Goal: Information Seeking & Learning: Find specific fact

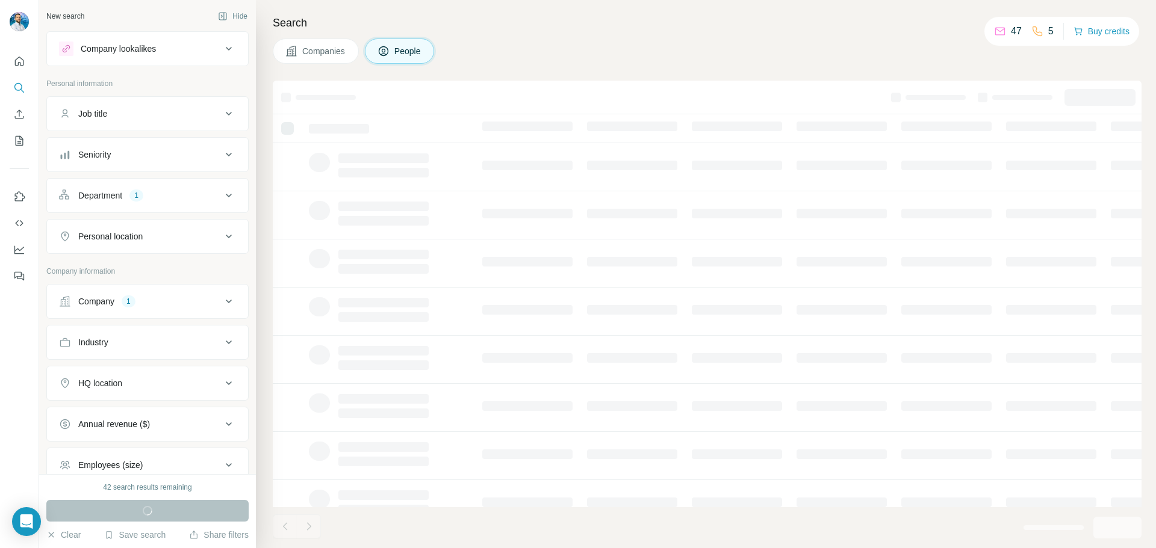
click at [222, 303] on icon at bounding box center [229, 301] width 14 height 14
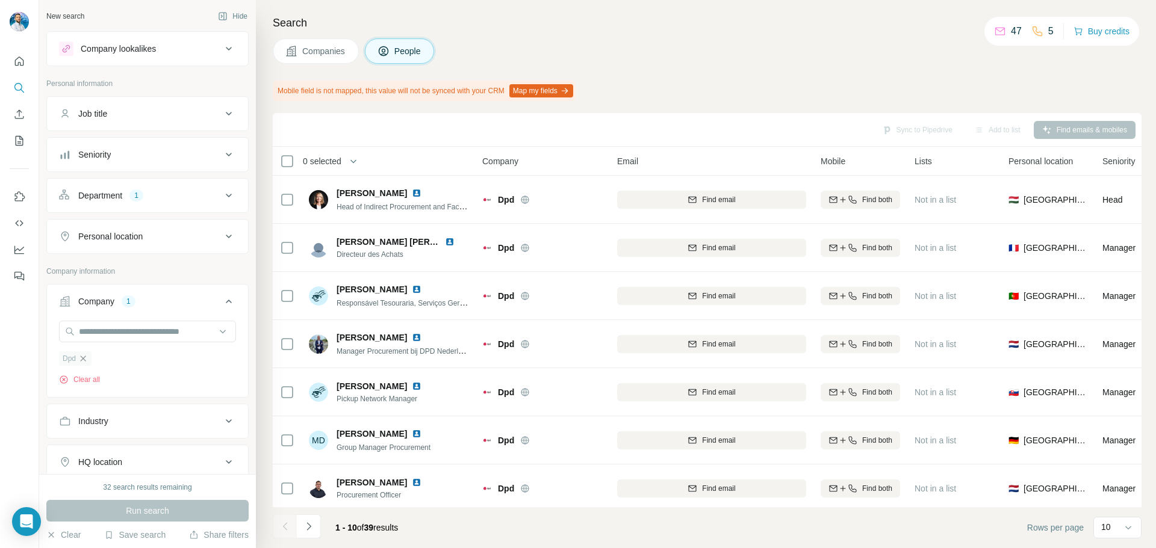
click at [88, 355] on icon "button" at bounding box center [83, 359] width 10 height 10
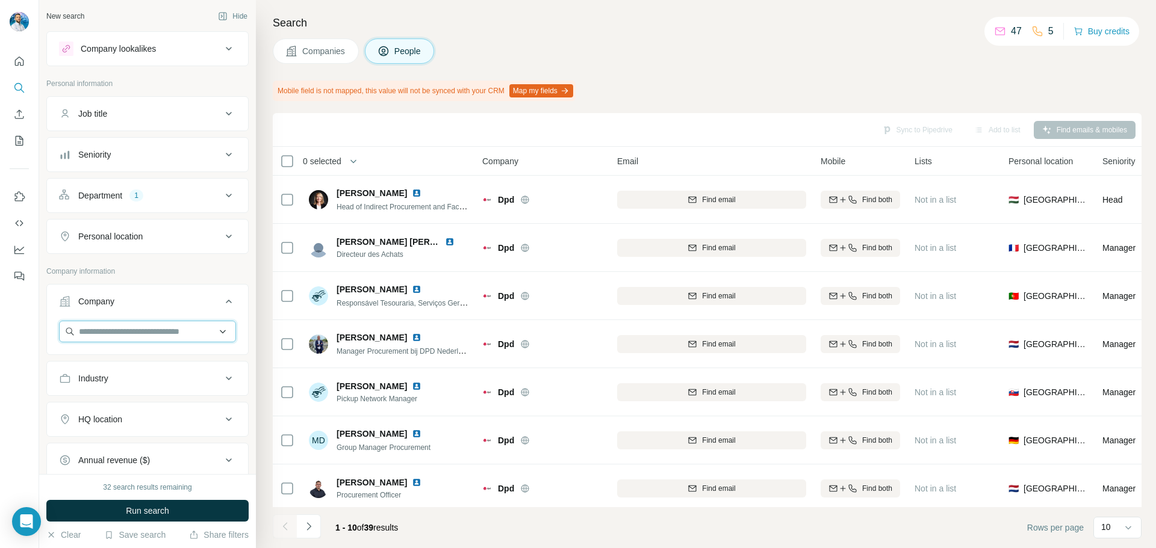
click at [104, 331] on input "text" at bounding box center [147, 332] width 177 height 22
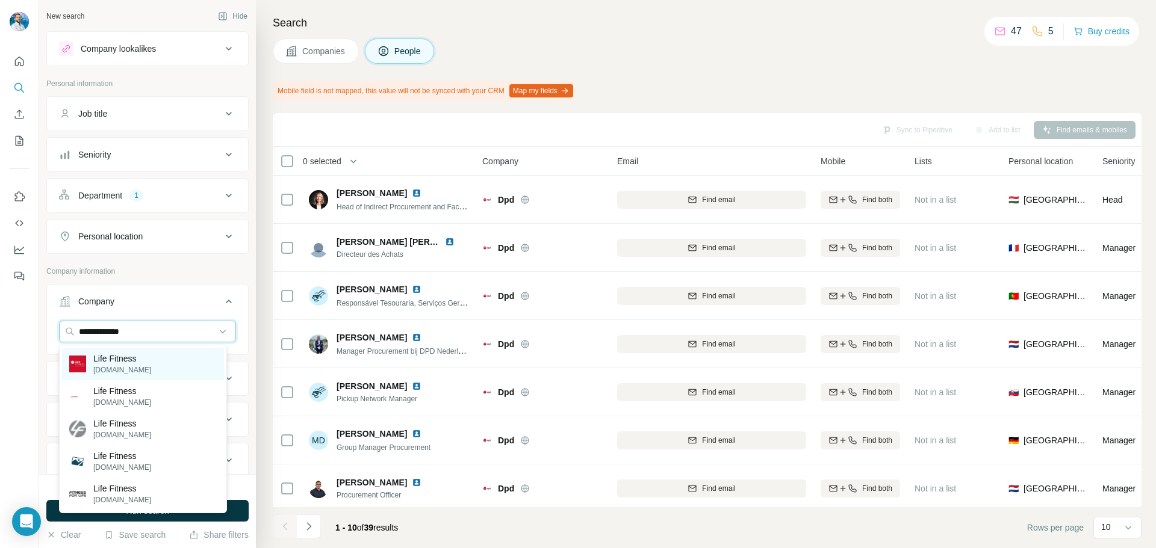
type input "**********"
click at [171, 367] on div "Life Fitness [DOMAIN_NAME]" at bounding box center [143, 364] width 162 height 33
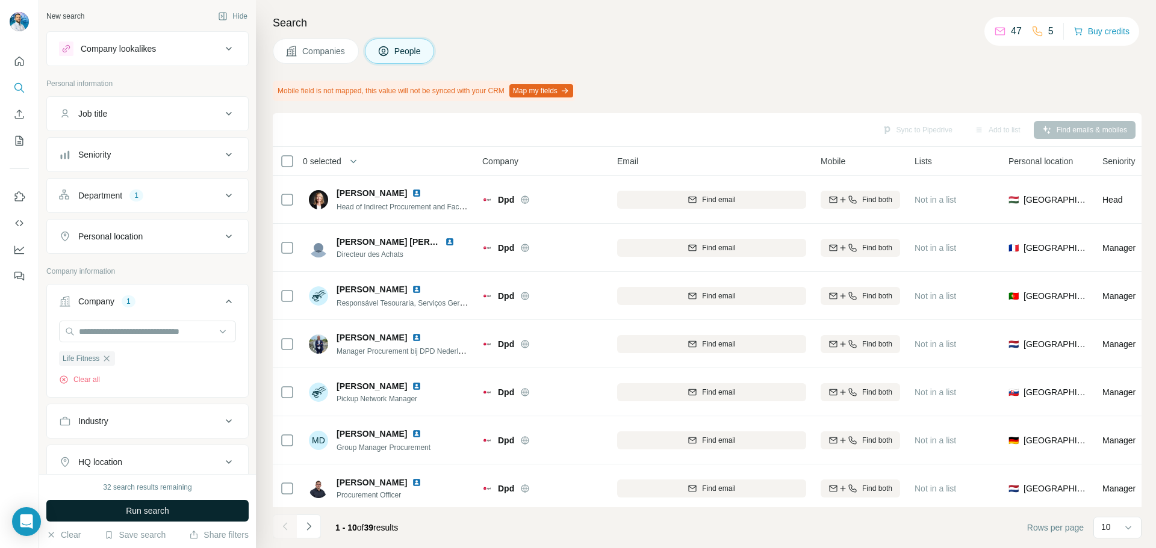
click at [169, 510] on span "Run search" at bounding box center [147, 511] width 43 height 12
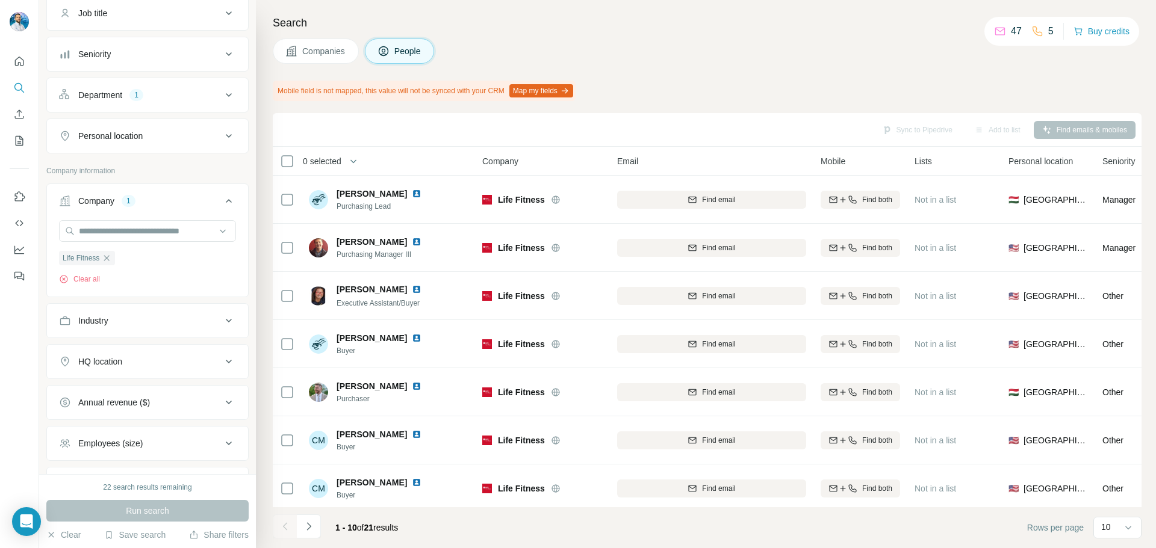
scroll to position [120, 0]
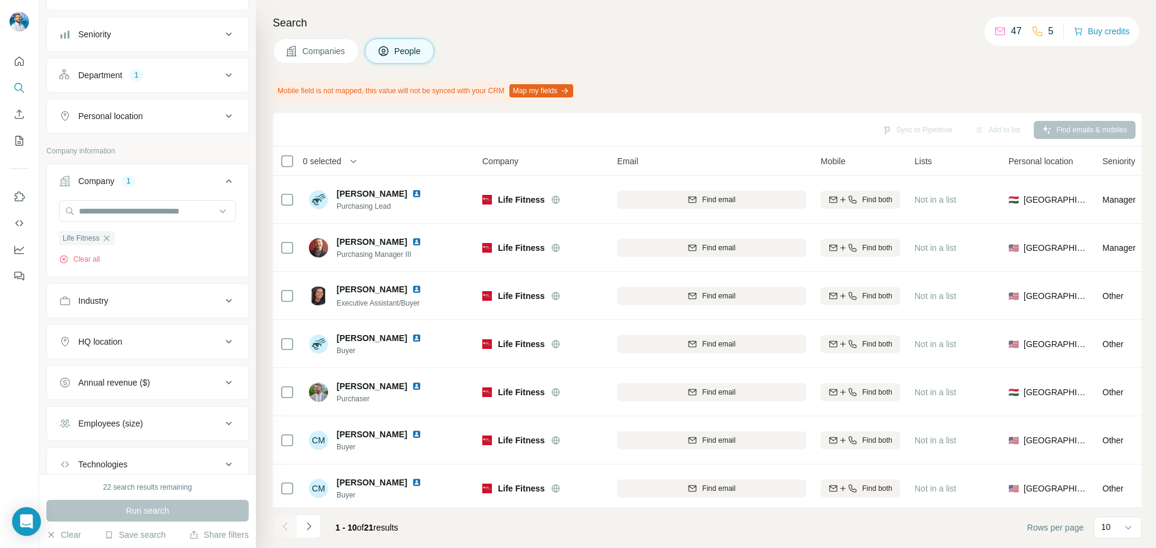
click at [157, 339] on div "HQ location" at bounding box center [140, 342] width 163 height 12
click at [200, 117] on div "Personal location" at bounding box center [140, 116] width 163 height 12
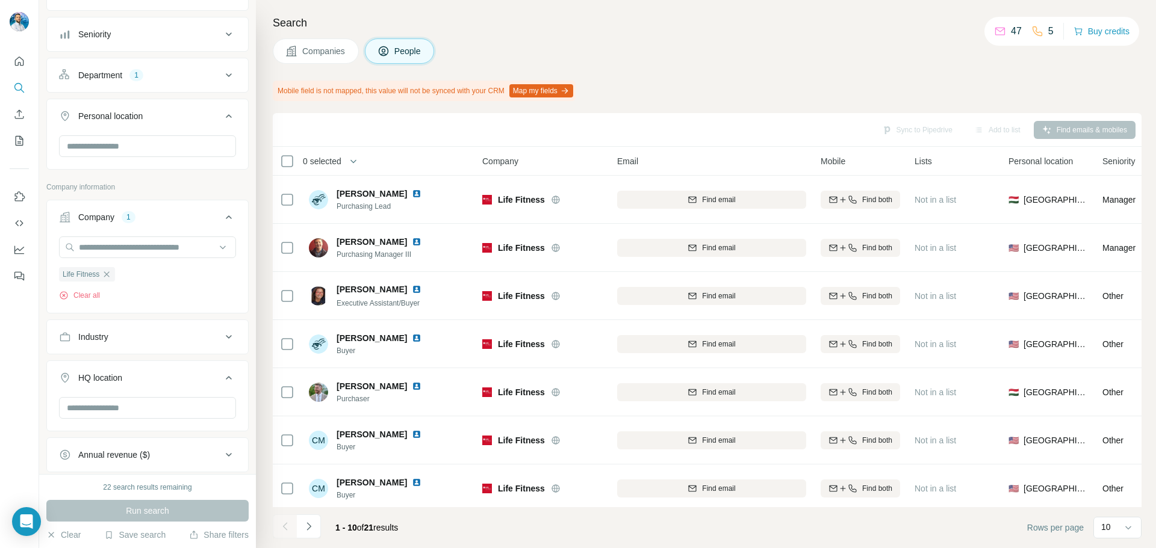
click at [203, 116] on div "Personal location" at bounding box center [140, 116] width 163 height 12
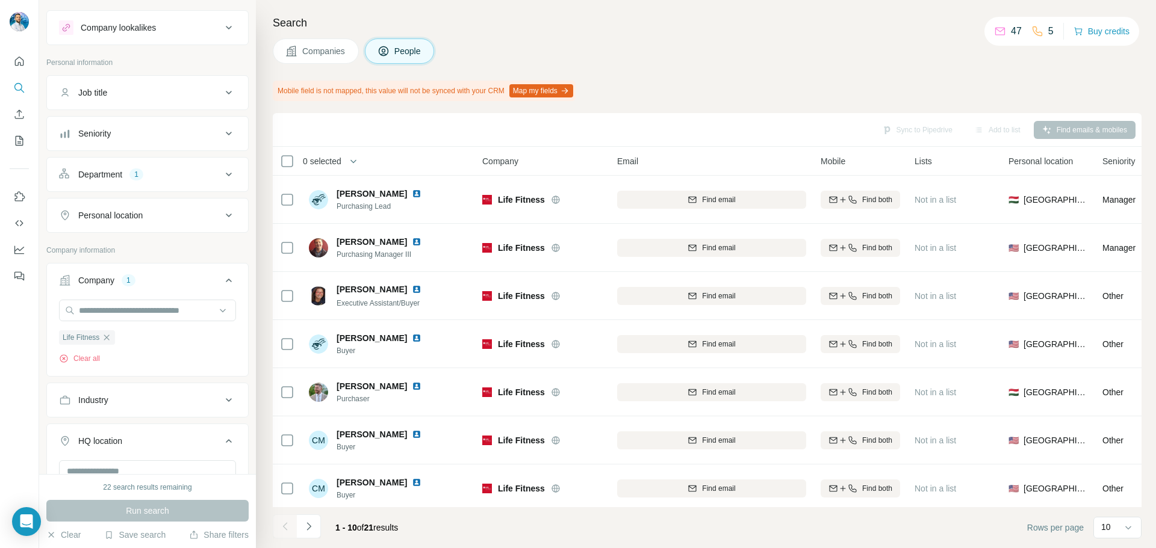
scroll to position [0, 0]
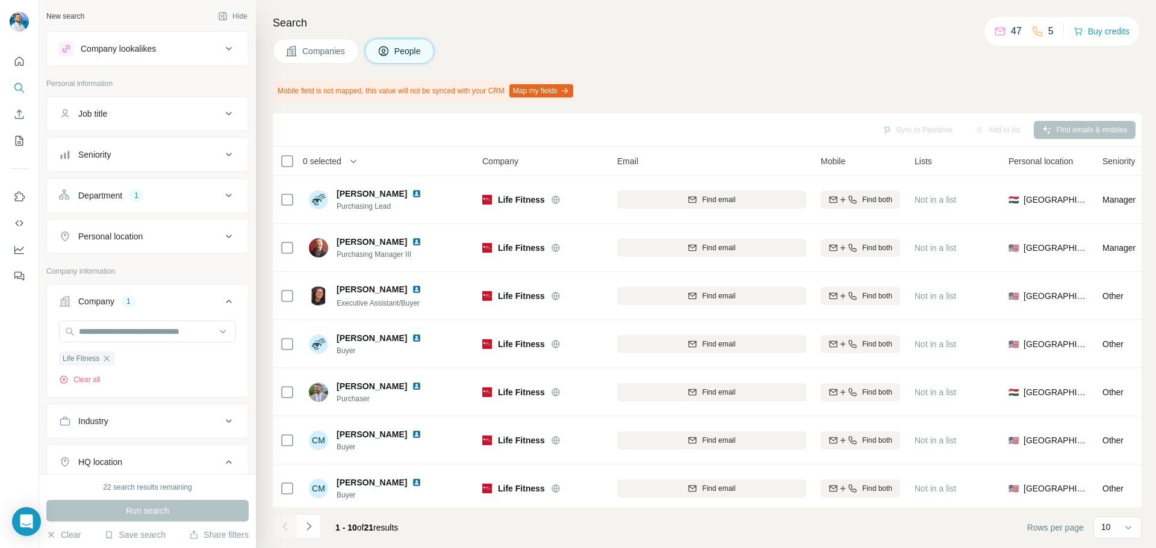
click at [167, 235] on div "Personal location" at bounding box center [140, 237] width 163 height 12
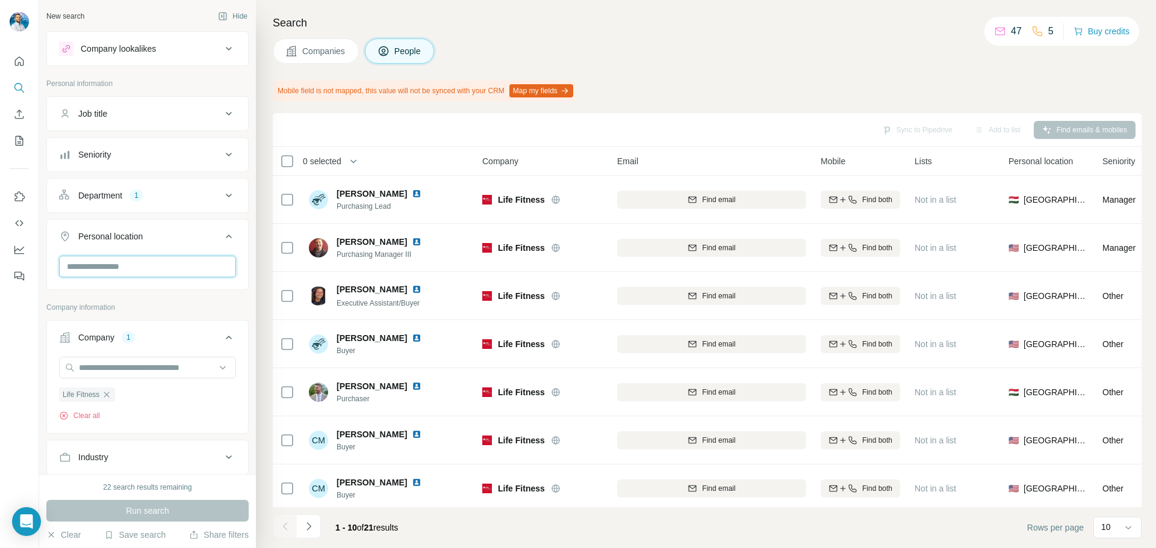
click at [125, 264] on input "text" at bounding box center [147, 267] width 177 height 22
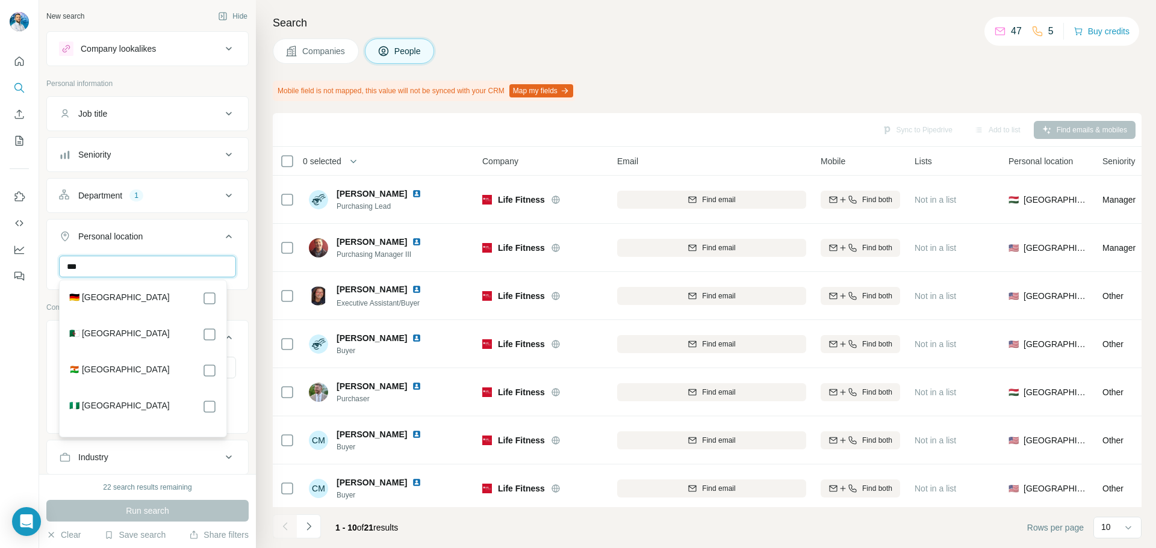
type input "***"
click at [122, 300] on div "🇩🇪 [GEOGRAPHIC_DATA]" at bounding box center [142, 298] width 147 height 14
click at [116, 298] on div "🇩🇪 [GEOGRAPHIC_DATA]" at bounding box center [142, 298] width 147 height 14
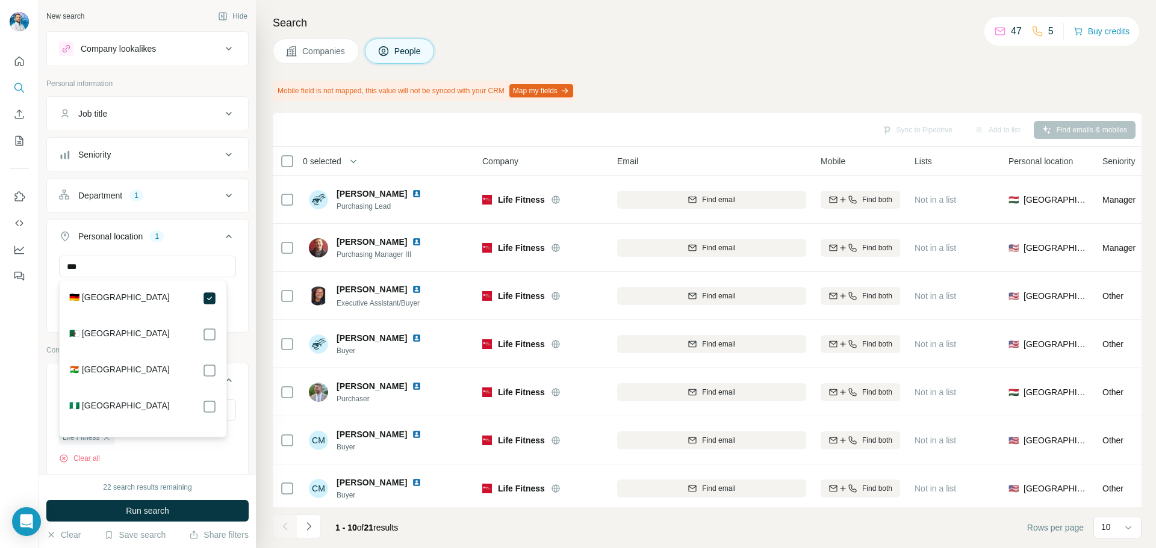
click at [188, 504] on button "Run search" at bounding box center [147, 511] width 202 height 22
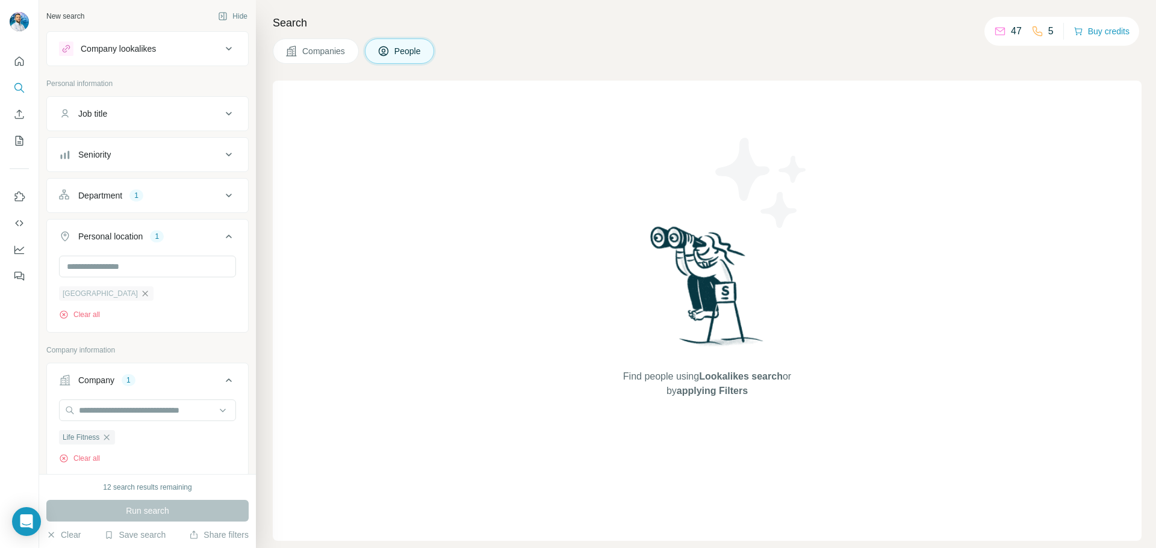
click at [140, 295] on icon "button" at bounding box center [145, 294] width 10 height 10
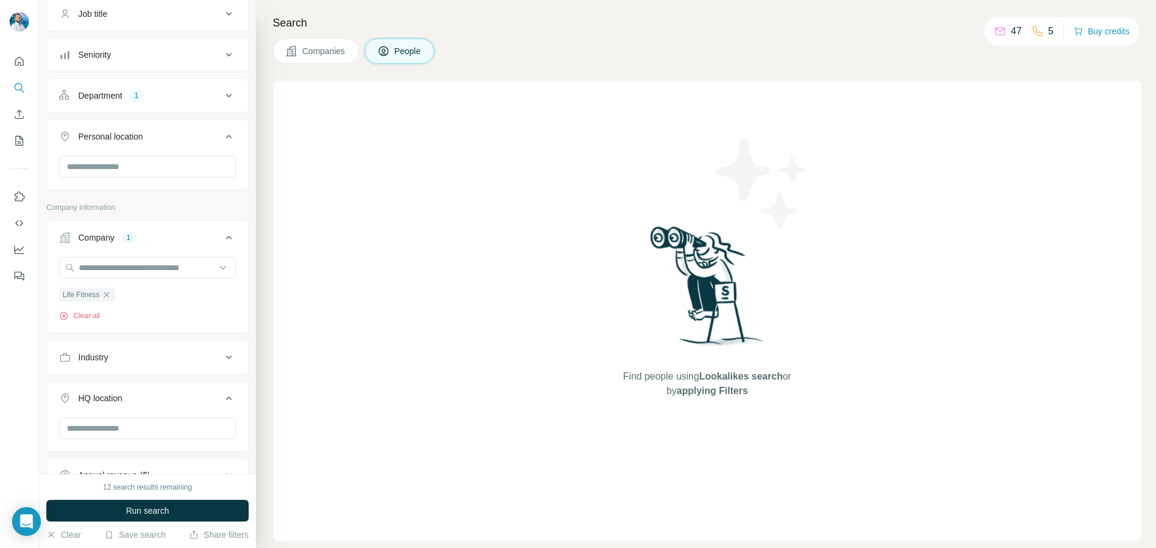
scroll to position [120, 0]
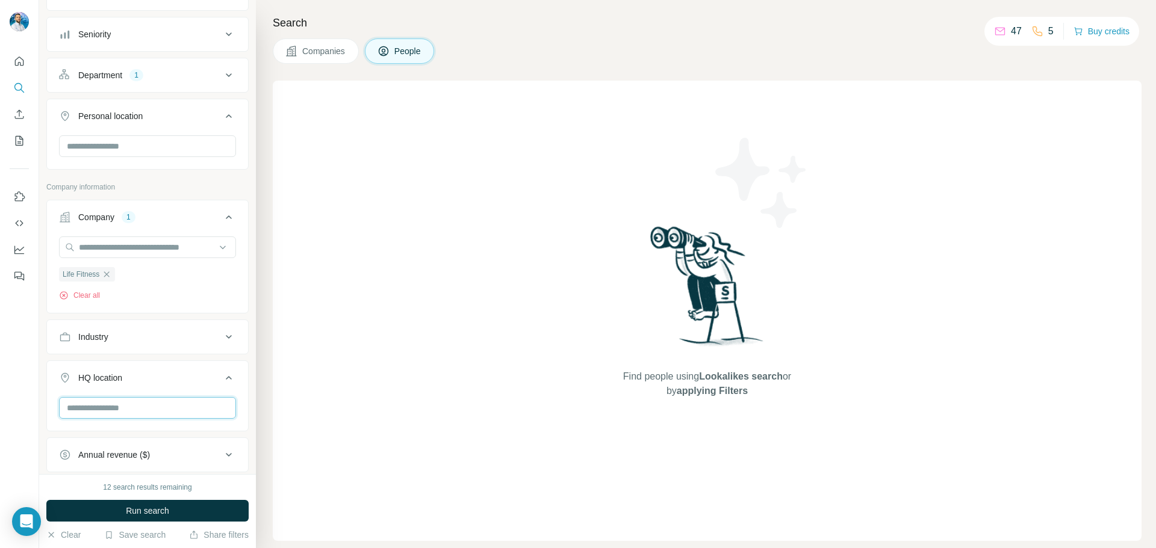
click at [129, 410] on input "text" at bounding box center [147, 408] width 177 height 22
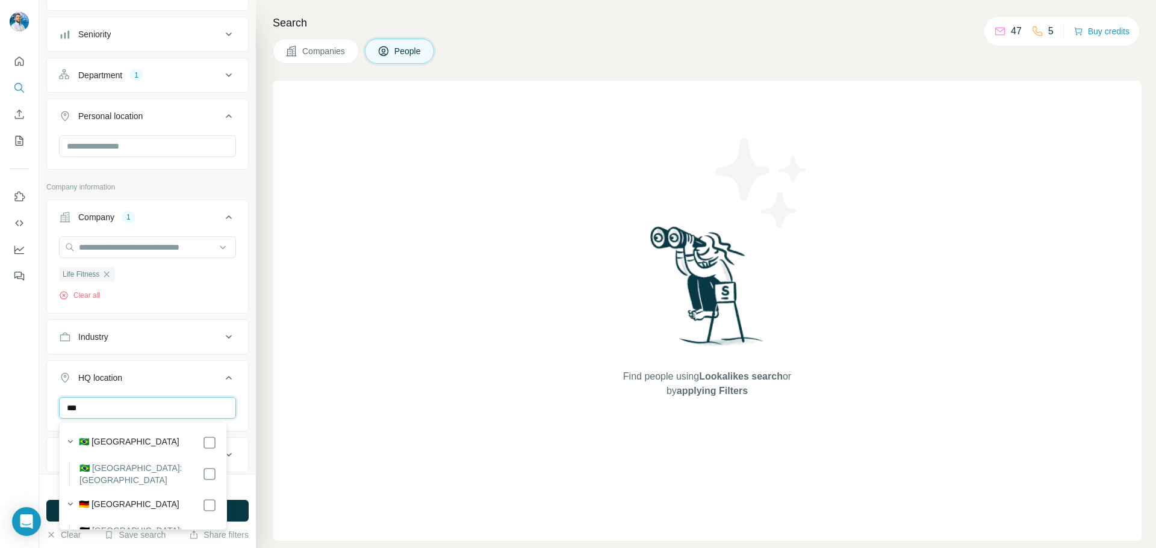
type input "***"
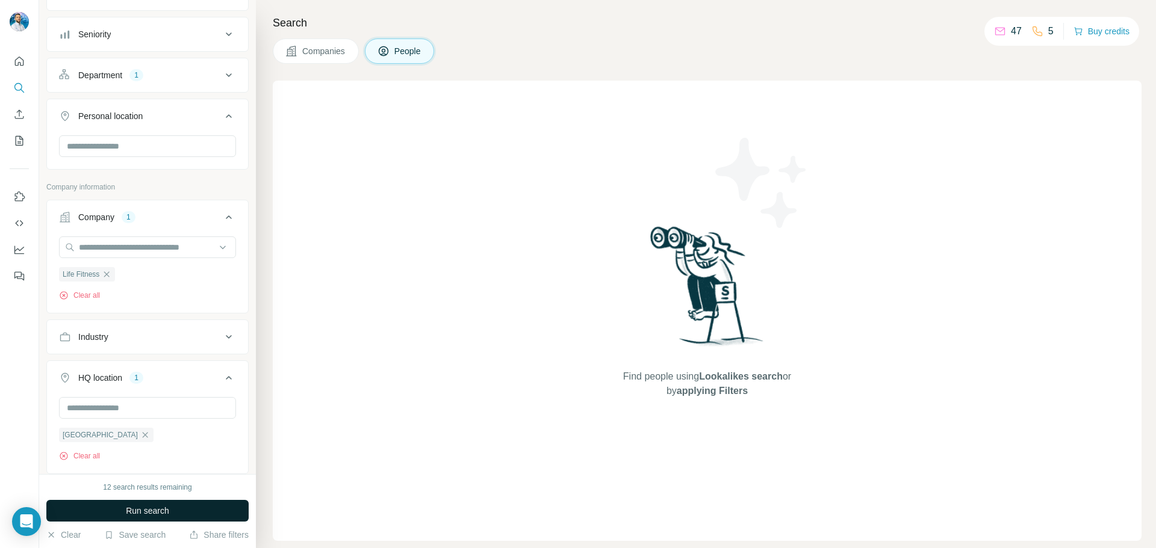
click at [232, 521] on button "Run search" at bounding box center [147, 511] width 202 height 22
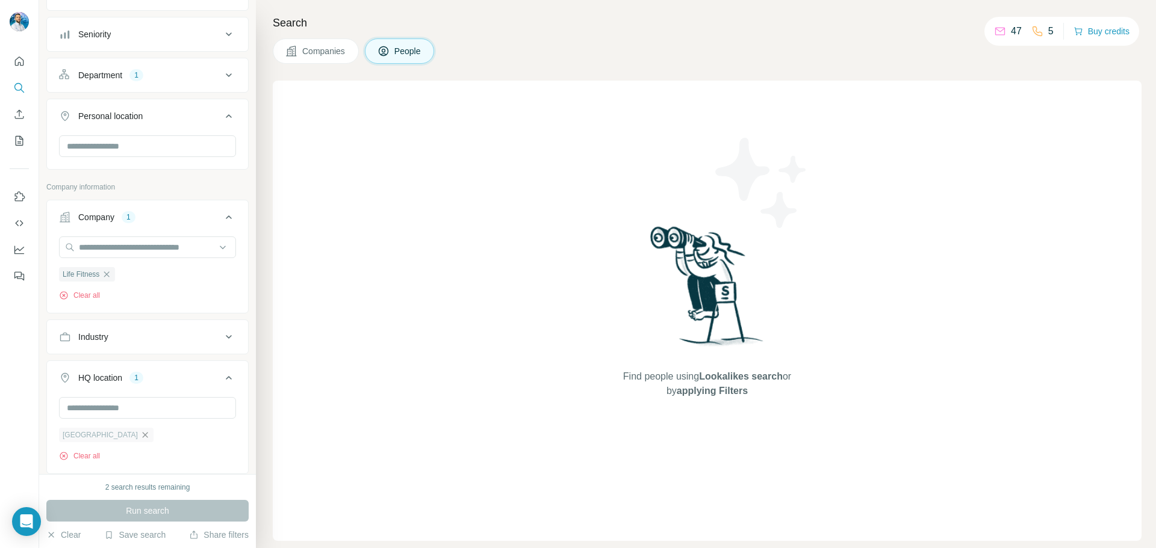
click at [140, 439] on icon "button" at bounding box center [145, 435] width 10 height 10
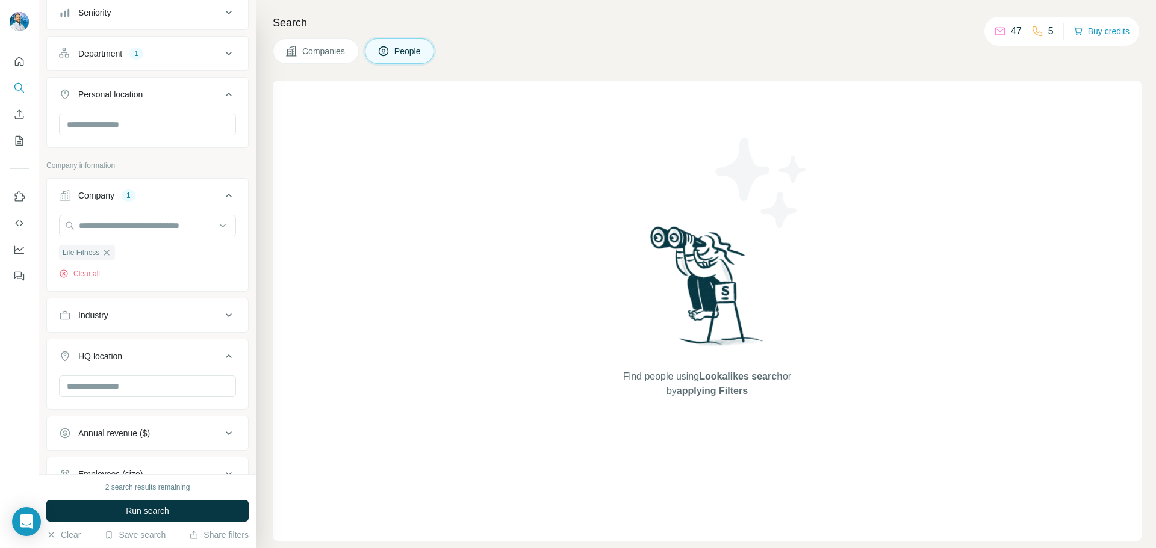
scroll to position [181, 0]
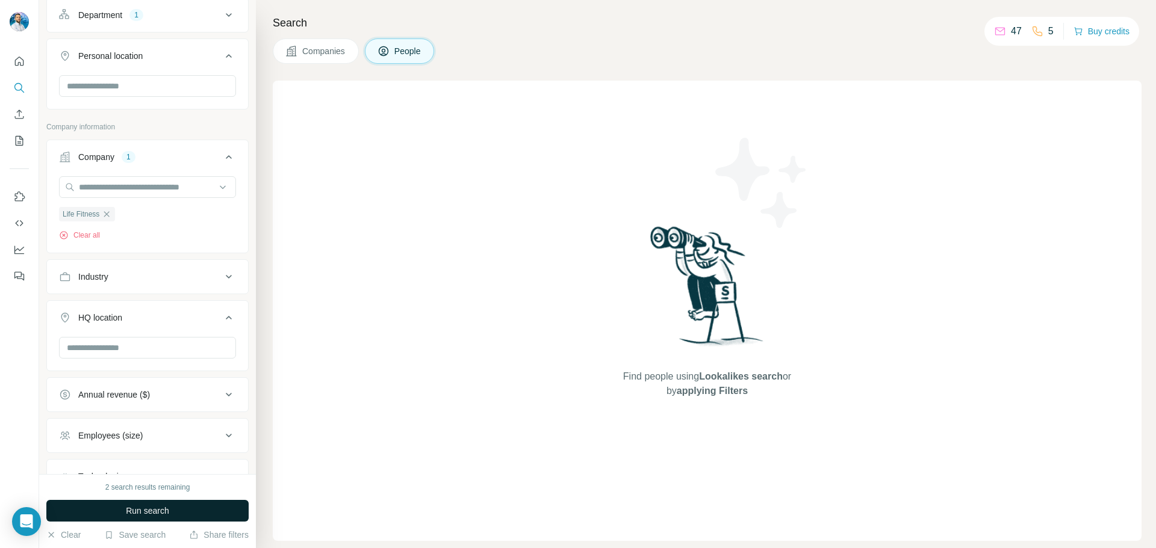
click at [211, 511] on button "Run search" at bounding box center [147, 511] width 202 height 22
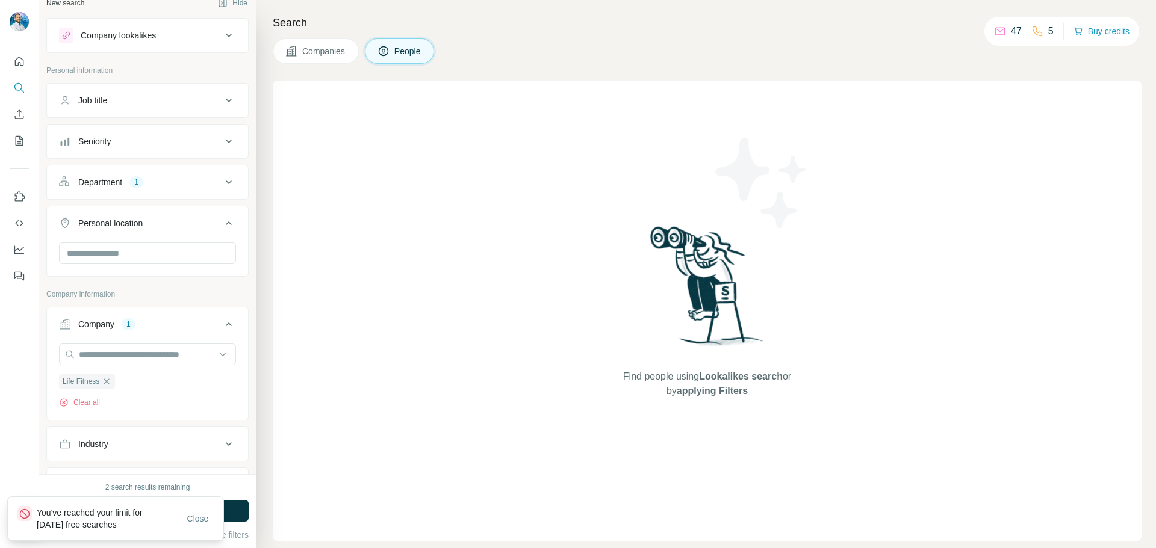
scroll to position [0, 0]
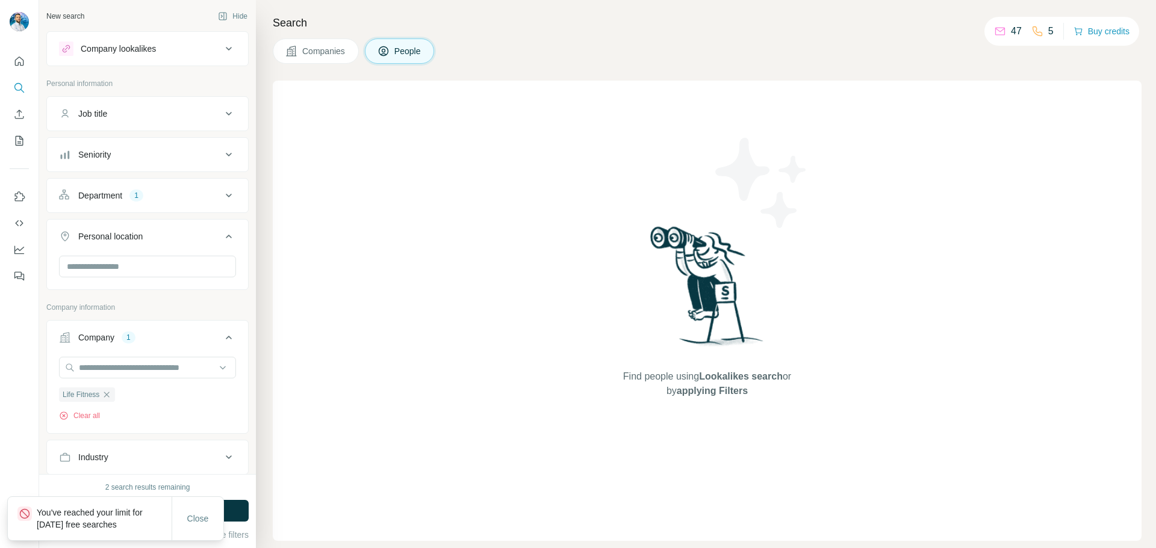
click at [162, 200] on div "Department 1" at bounding box center [140, 196] width 163 height 12
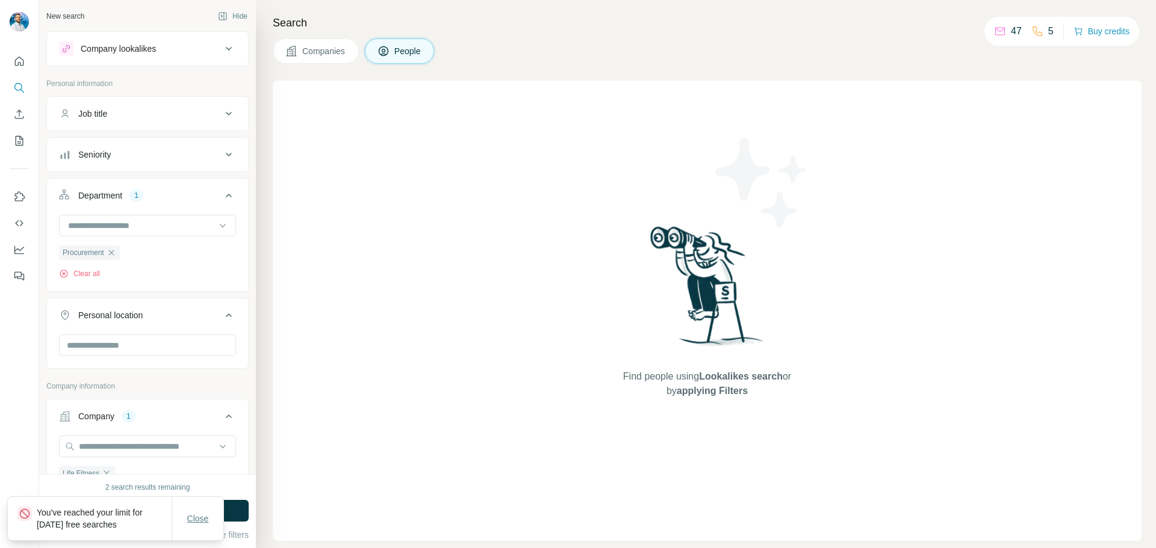
click at [187, 521] on span "Close" at bounding box center [198, 519] width 22 height 12
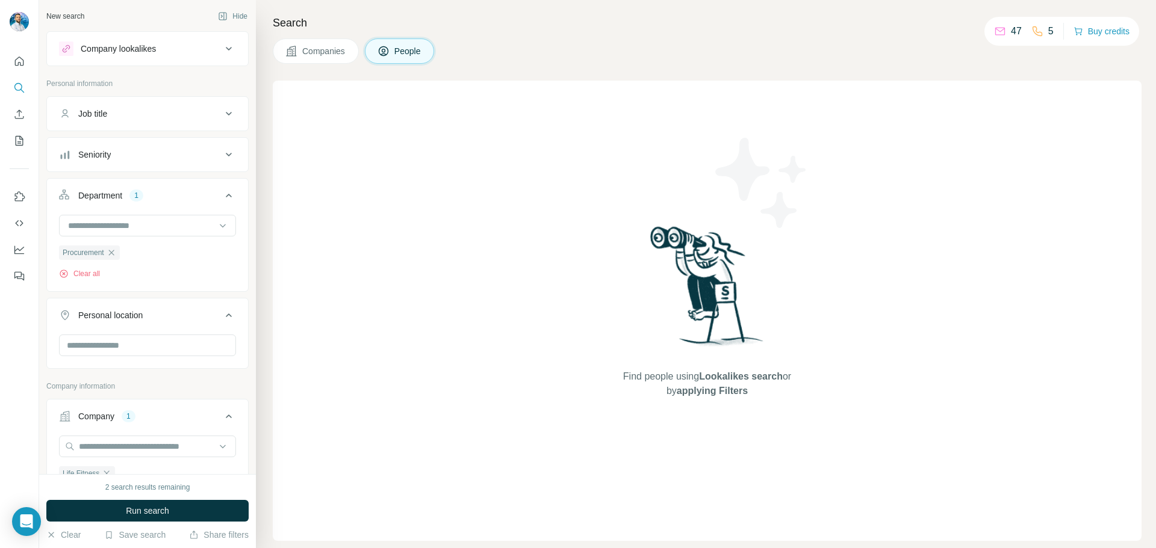
click at [360, 57] on div "Companies People" at bounding box center [353, 51] width 161 height 25
click at [350, 59] on button "Companies" at bounding box center [316, 51] width 86 height 25
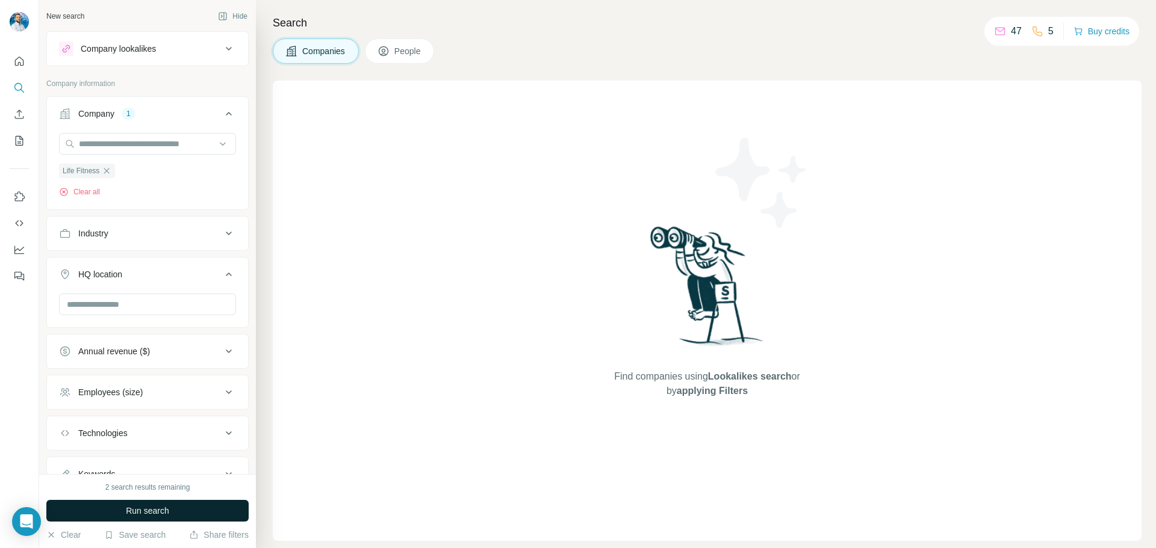
click at [141, 502] on button "Run search" at bounding box center [147, 511] width 202 height 22
